Goal: Communication & Community: Answer question/provide support

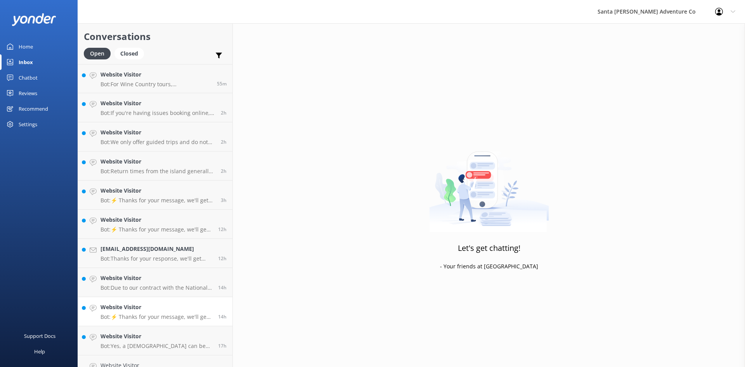
click at [142, 318] on p "Bot: ⚡ Thanks for your message, we'll get back to you as soon as we can. You're…" at bounding box center [156, 316] width 112 height 7
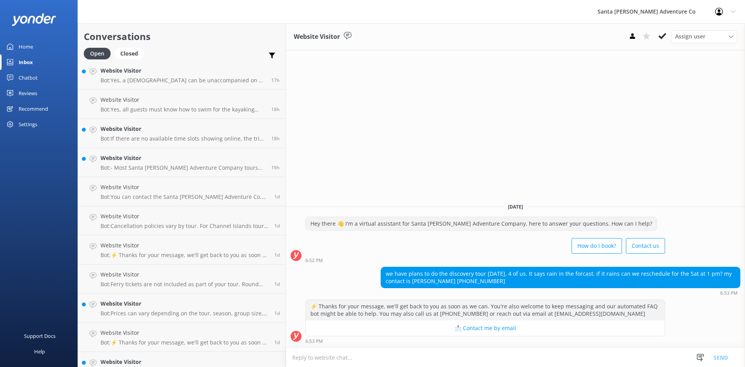
scroll to position [259, 0]
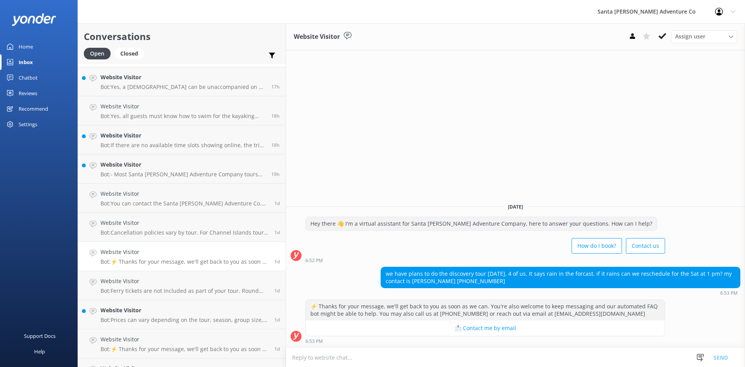
click at [158, 261] on p "Bot: ⚡ Thanks for your message, we'll get back to you as soon as we can. You're…" at bounding box center [184, 261] width 168 height 7
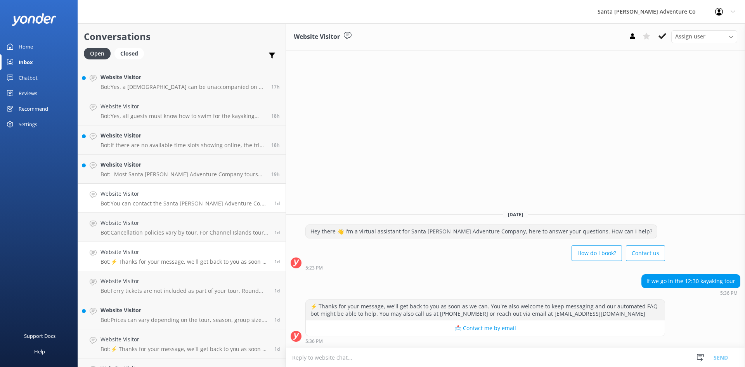
scroll to position [129, 0]
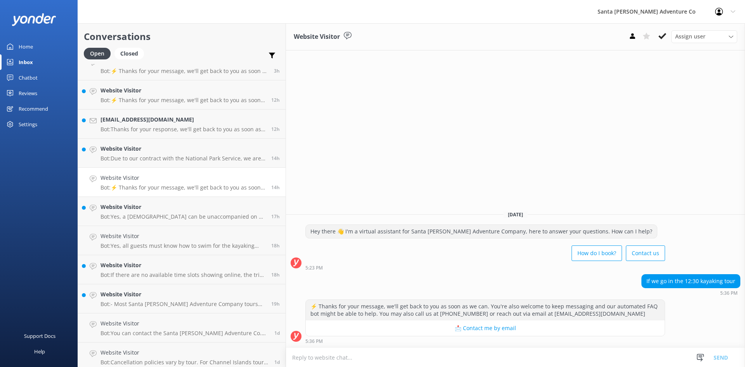
click at [158, 188] on p "Bot: ⚡ Thanks for your message, we'll get back to you as soon as we can. You're…" at bounding box center [182, 187] width 165 height 7
